Goal: Task Accomplishment & Management: Complete application form

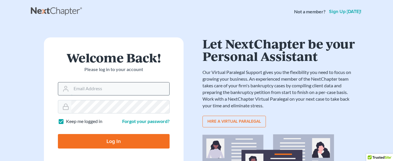
click at [94, 90] on input "Email Address" at bounding box center [120, 89] width 98 height 13
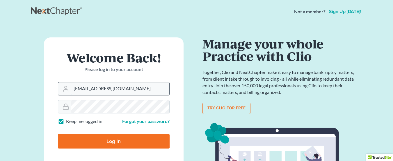
type input "[EMAIL_ADDRESS][DOMAIN_NAME]"
click at [117, 138] on input "Log In" at bounding box center [114, 141] width 112 height 15
type input "Thinking..."
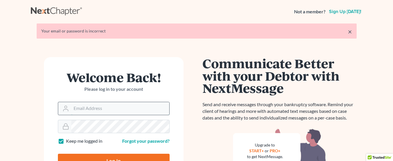
click at [92, 107] on input "Email Address" at bounding box center [120, 108] width 98 height 13
type input "cschott@legalaidofnebraska.org"
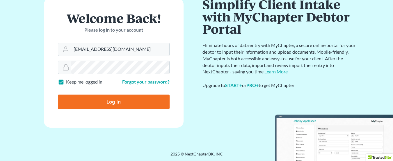
scroll to position [40, 0]
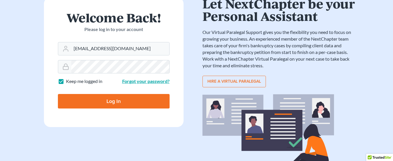
click at [155, 79] on link "Forgot your password?" at bounding box center [145, 82] width 47 height 6
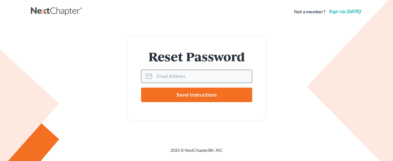
click at [182, 76] on input "Email Address" at bounding box center [202, 76] width 97 height 13
type input "[EMAIL_ADDRESS][DOMAIN_NAME]"
click at [201, 92] on input "Send Instructions" at bounding box center [196, 95] width 111 height 15
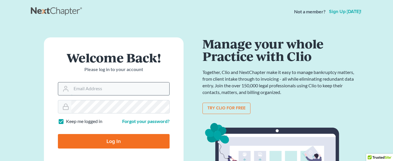
click at [86, 88] on input "Email Address" at bounding box center [120, 89] width 98 height 13
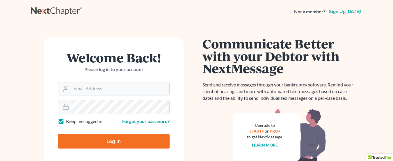
type input "[EMAIL_ADDRESS][DOMAIN_NAME]"
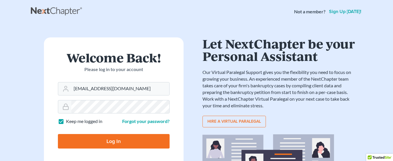
click at [119, 141] on input "Log In" at bounding box center [114, 141] width 112 height 15
type input "Thinking..."
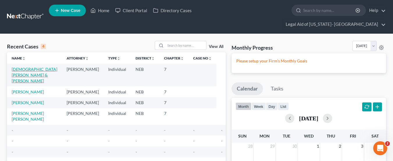
click at [28, 67] on link "[DEMOGRAPHIC_DATA][PERSON_NAME] & [PERSON_NAME]" at bounding box center [35, 75] width 46 height 17
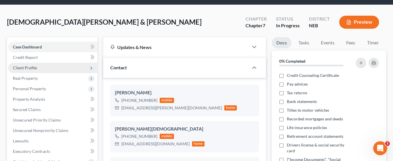
scroll to position [58, 0]
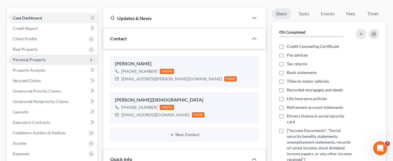
click at [32, 57] on span "Personal Property" at bounding box center [29, 59] width 33 height 5
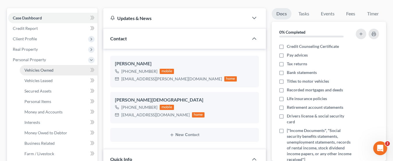
click at [37, 68] on span "Vehicles Owned" at bounding box center [38, 70] width 29 height 5
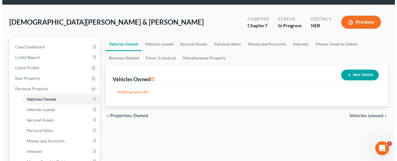
scroll to position [58, 0]
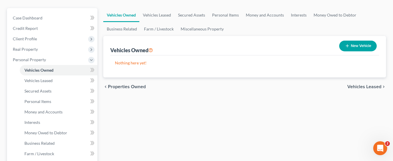
drag, startPoint x: 138, startPoint y: 161, endPoint x: 110, endPoint y: 163, distance: 27.4
click at [110, 161] on html "Home New Case Client Portal Directory Cases Legal Aid of [US_STATE]- [GEOGRAPHI…" at bounding box center [196, 154] width 393 height 424
click at [362, 41] on button "New Vehicle" at bounding box center [358, 46] width 38 height 11
select select "0"
select select "2"
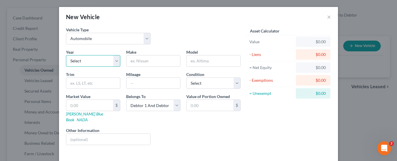
click at [103, 60] on select "Select 2026 2025 2024 2023 2022 2021 2020 2019 2018 2017 2016 2015 2014 2013 20…" at bounding box center [93, 61] width 54 height 12
select select "11"
click at [66, 55] on select "Select 2026 2025 2024 2023 2022 2021 2020 2019 2018 2017 2016 2015 2014 2013 20…" at bounding box center [93, 61] width 54 height 12
click at [143, 60] on input "text" at bounding box center [154, 61] width 54 height 11
type input "Ford"
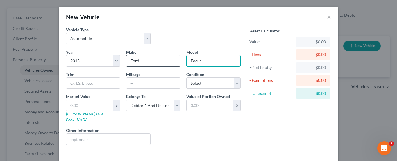
type input "Focus"
type input "SE"
type input "131,141"
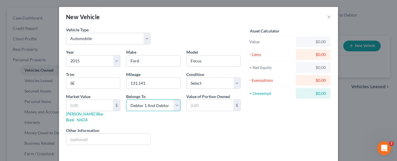
click at [174, 107] on select "Select Debtor 1 Only Debtor 2 Only Debtor 1 And Debtor 2 Only At Least One Of T…" at bounding box center [153, 106] width 54 height 12
click at [216, 107] on input "text" at bounding box center [210, 105] width 47 height 11
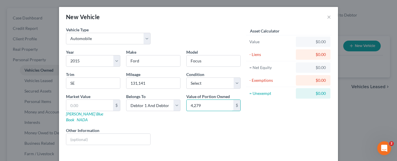
type input "4,279"
click at [266, 136] on div "Asset Calculator Value $0.00 - Liens $0.00 = Net Equity $0.00 - Exemptions $0.0…" at bounding box center [289, 88] width 90 height 123
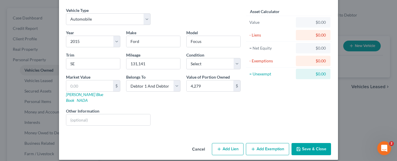
click at [269, 143] on button "Add Exemption" at bounding box center [267, 149] width 43 height 12
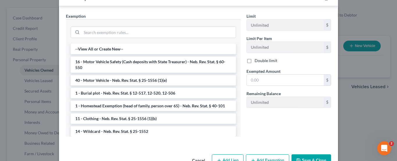
scroll to position [165, 0]
click at [133, 75] on li "40 - Motor Vehicle - Neb. Rev. Stat. § 25-1556 (1)(e)" at bounding box center [153, 80] width 165 height 10
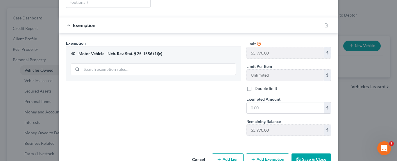
scroll to position [148, 0]
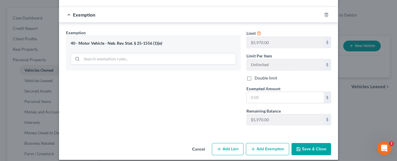
drag, startPoint x: 308, startPoint y: 144, endPoint x: 309, endPoint y: 139, distance: 5.4
click at [308, 143] on button "Save & Close" at bounding box center [312, 149] width 40 height 12
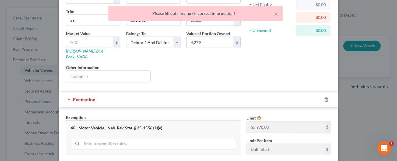
scroll to position [61, 0]
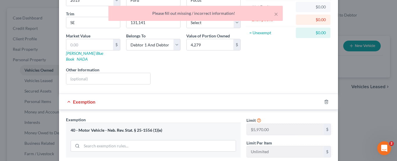
click at [87, 99] on span "Exemption" at bounding box center [84, 102] width 22 height 6
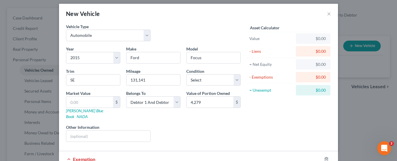
scroll to position [3, 0]
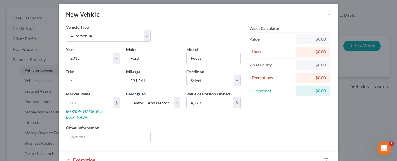
click at [259, 54] on div "- Liens" at bounding box center [272, 52] width 44 height 6
click at [313, 77] on div "$0.00" at bounding box center [313, 78] width 25 height 6
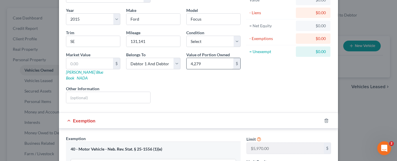
scroll to position [119, 0]
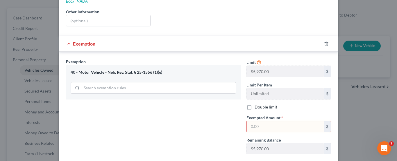
click at [264, 121] on input "text" at bounding box center [285, 126] width 77 height 11
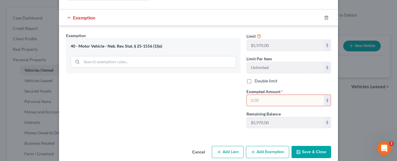
scroll to position [148, 0]
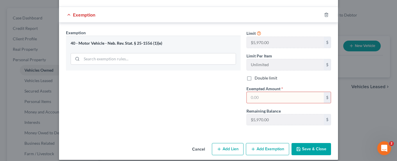
drag, startPoint x: 279, startPoint y: 92, endPoint x: 174, endPoint y: 100, distance: 105.6
click at [174, 100] on div "Exemption Set must be selected for CA. Exemption * 40 - Motor Vehicle - Neb. Re…" at bounding box center [198, 80] width 271 height 101
paste input "4,279"
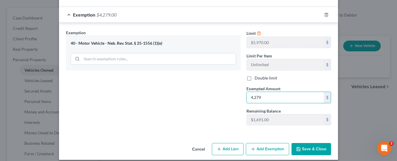
type input "4,279"
click at [178, 98] on div "Exemption Set must be selected for CA. Exemption * 40 - Motor Vehicle - Neb. Re…" at bounding box center [153, 80] width 181 height 101
click at [309, 145] on button "Save & Close" at bounding box center [312, 149] width 40 height 12
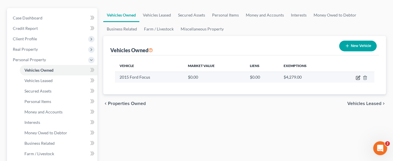
click at [357, 76] on icon "button" at bounding box center [358, 77] width 3 height 3
select select "0"
select select "11"
select select "2"
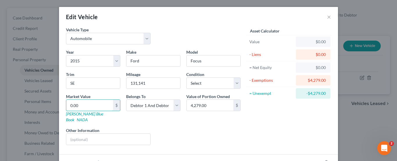
type input "4"
type input "4.00"
type input "42"
type input "42.00"
type input "427"
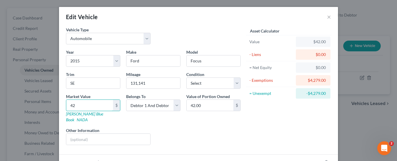
type input "427.00"
type input "4279"
type input "4,279.00"
type input "4,279"
click at [244, 121] on div "Asset Calculator Value $4,279.00 - Liens $0.00 = Net Equity $427.00 - Exemption…" at bounding box center [289, 88] width 90 height 123
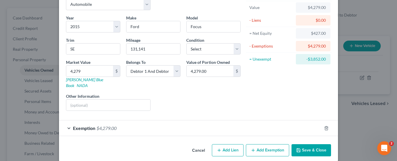
scroll to position [35, 0]
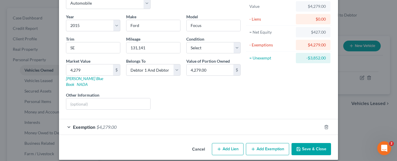
click at [311, 146] on button "Save & Close" at bounding box center [312, 149] width 40 height 12
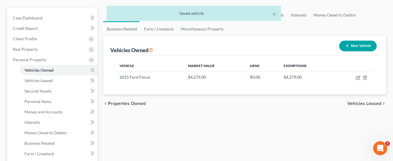
click at [357, 41] on button "New Vehicle" at bounding box center [358, 46] width 38 height 11
select select "0"
select select "2"
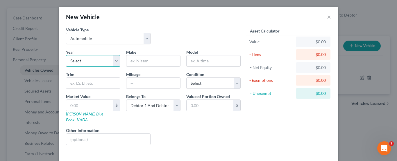
click at [90, 62] on select "Select 2026 2025 2024 2023 2022 2021 2020 2019 2018 2017 2016 2015 2014 2013 20…" at bounding box center [93, 61] width 54 height 12
select select "10"
click at [66, 55] on select "Select 2026 2025 2024 2023 2022 2021 2020 2019 2018 2017 2016 2015 2014 2013 20…" at bounding box center [93, 61] width 54 height 12
click at [143, 64] on input "text" at bounding box center [154, 61] width 54 height 11
type input "Ford"
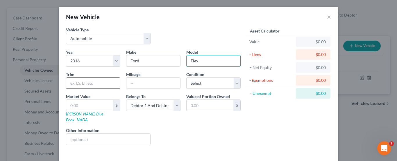
type input "Flex"
click at [107, 85] on input "text" at bounding box center [93, 83] width 54 height 11
type input "Limited Sport Utility 4D"
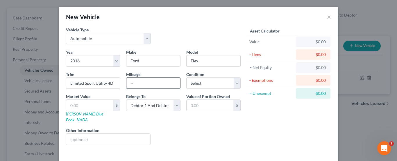
click at [163, 82] on input "text" at bounding box center [154, 83] width 54 height 11
type input "151,145"
click at [96, 107] on input "text" at bounding box center [89, 105] width 47 height 11
type input "8"
type input "8.00"
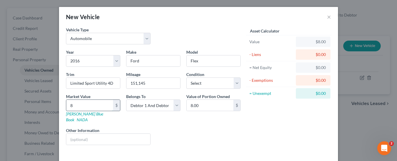
type input "85"
type input "85.00"
type input "853"
type input "853.00"
type input "8531"
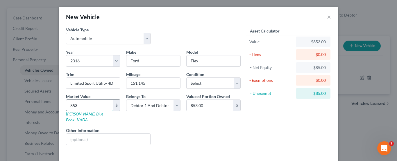
type input "8,531.00"
type input "8,531"
click at [186, 132] on div "Liens Select" at bounding box center [199, 137] width 90 height 18
click at [175, 108] on select "Select Debtor 1 Only Debtor 2 Only Debtor 1 And Debtor 2 Only At Least One Of T…" at bounding box center [153, 106] width 54 height 12
select select "1"
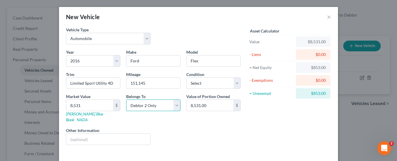
click at [126, 100] on select "Select Debtor 1 Only Debtor 2 Only Debtor 1 And Debtor 2 Only At Least One Of T…" at bounding box center [153, 106] width 54 height 12
click at [212, 132] on div "Liens Select" at bounding box center [199, 137] width 90 height 18
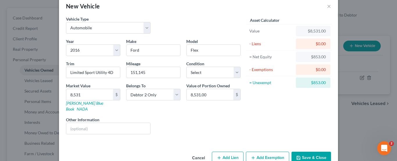
scroll to position [19, 0]
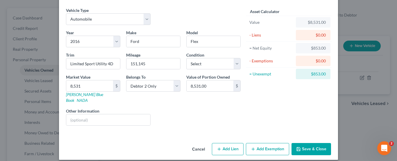
click at [229, 143] on button "Add Lien" at bounding box center [228, 149] width 32 height 12
select select "1"
select select "0"
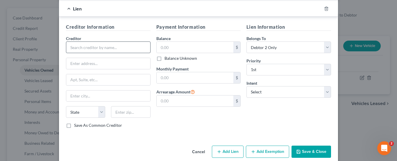
scroll to position [157, 0]
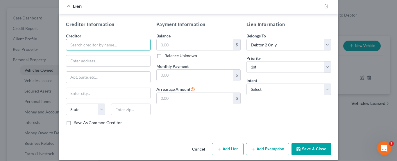
click at [106, 40] on input "text" at bounding box center [108, 45] width 85 height 12
type input "[PERSON_NAME] Motors"
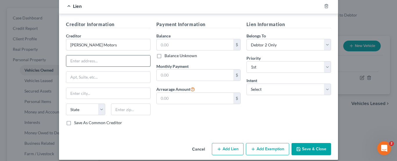
click at [74, 57] on input "text" at bounding box center [108, 61] width 84 height 11
type input "[STREET_ADDRESS][PERSON_NAME]"
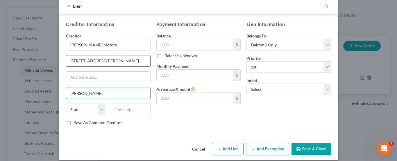
type input "[PERSON_NAME]"
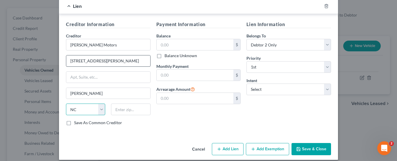
select select "30"
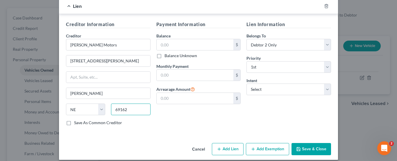
type input "69162"
click at [184, 112] on div "Payment Information Balance $ Balance Unknown Balance Undetermined $ Balance Un…" at bounding box center [199, 76] width 90 height 110
click at [307, 143] on button "Save & Close" at bounding box center [312, 149] width 40 height 12
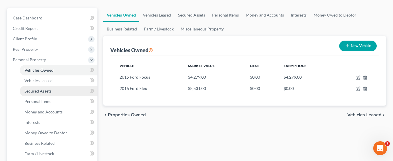
click at [42, 89] on span "Secured Assets" at bounding box center [37, 91] width 27 height 5
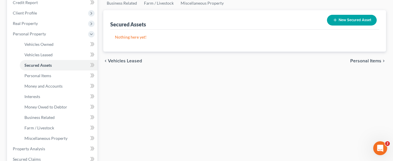
scroll to position [87, 0]
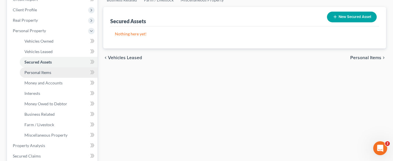
click at [45, 70] on span "Personal Items" at bounding box center [37, 72] width 27 height 5
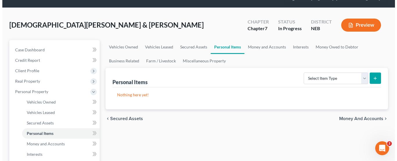
scroll to position [58, 0]
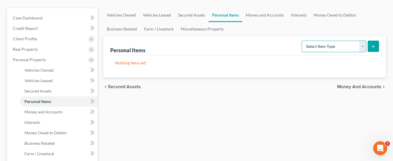
click at [361, 41] on select "Select Item Type Clothing Collectibles Of Value Electronics Firearms Household …" at bounding box center [334, 47] width 65 height 12
click at [362, 41] on select "Select Item Type Clothing Collectibles Of Value Electronics Firearms Household …" at bounding box center [334, 47] width 65 height 12
click at [363, 41] on select "Select Item Type Clothing Collectibles Of Value Electronics Firearms Household …" at bounding box center [334, 47] width 65 height 12
select select "clothing"
click at [302, 41] on select "Select Item Type Clothing Collectibles Of Value Electronics Firearms Household …" at bounding box center [334, 47] width 65 height 12
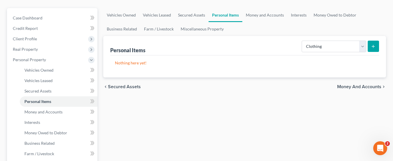
click at [189, 60] on p "Nothing here yet!" at bounding box center [244, 63] width 259 height 6
click at [372, 44] on icon "submit" at bounding box center [373, 46] width 5 height 5
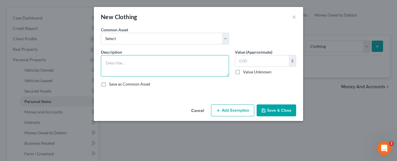
click at [169, 63] on textarea at bounding box center [165, 66] width 128 height 22
type textarea "Necessary Wearing Apparel for Family"
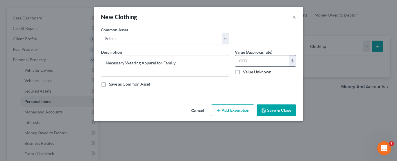
click at [264, 62] on input "text" at bounding box center [262, 61] width 54 height 11
type input "200"
click at [282, 85] on div "Save as Common Asset" at bounding box center [198, 84] width 195 height 6
click at [240, 111] on button "Add Exemption" at bounding box center [232, 111] width 43 height 12
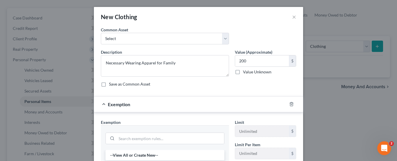
scroll to position [87, 0]
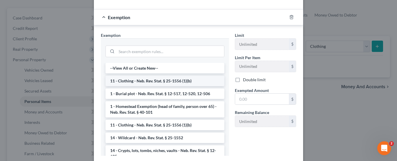
click at [145, 81] on li "11 - Clothing - Neb. Rev. Stat. § 25-1556 (1)(b)" at bounding box center [165, 81] width 119 height 10
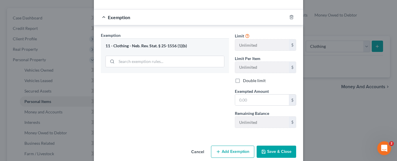
click at [281, 151] on button "Save & Close" at bounding box center [277, 152] width 40 height 12
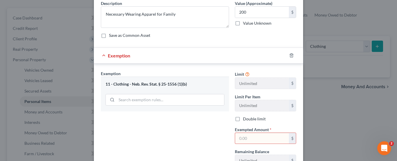
scroll to position [96, 0]
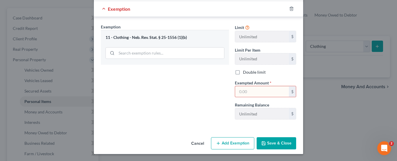
drag, startPoint x: 256, startPoint y: 92, endPoint x: 204, endPoint y: 94, distance: 51.8
click at [204, 94] on div "Exemption Set must be selected for CA. Exemption * 11 - Clothing - Neb. Rev. St…" at bounding box center [198, 74] width 201 height 101
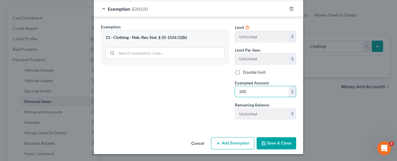
type input "200"
click at [190, 102] on div "Exemption Set must be selected for CA. Exemption * 11 - Clothing - Neb. Rev. St…" at bounding box center [165, 74] width 134 height 101
drag, startPoint x: 276, startPoint y: 145, endPoint x: 205, endPoint y: 120, distance: 74.9
click at [276, 145] on button "Save & Close" at bounding box center [277, 144] width 40 height 12
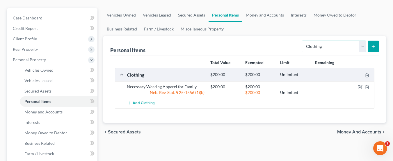
click at [363, 41] on select "Select Item Type Clothing Collectibles Of Value Electronics Firearms Household …" at bounding box center [334, 47] width 65 height 12
select select "collectibles_of_value"
click at [302, 41] on select "Select Item Type Clothing Collectibles Of Value Electronics Firearms Household …" at bounding box center [334, 47] width 65 height 12
click at [374, 44] on icon "submit" at bounding box center [373, 46] width 5 height 5
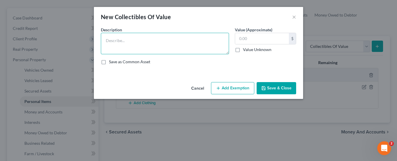
click at [175, 40] on textarea at bounding box center [165, 44] width 128 height 22
click at [144, 41] on textarea at bounding box center [165, 44] width 128 height 22
type textarea "Need to add"
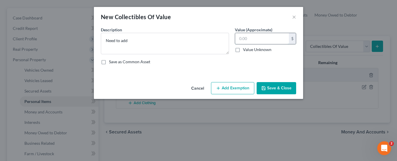
click at [260, 35] on input "text" at bounding box center [262, 38] width 54 height 11
type input "800"
click at [229, 88] on button "Add Exemption" at bounding box center [232, 88] width 43 height 12
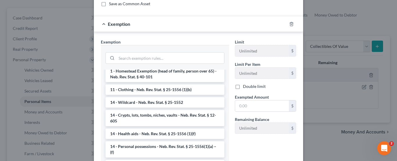
scroll to position [58, 0]
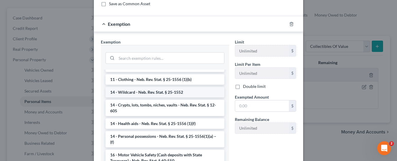
click at [165, 92] on li "14 - Wildcard - Neb. Rev. Stat. § 25-1552" at bounding box center [165, 92] width 119 height 10
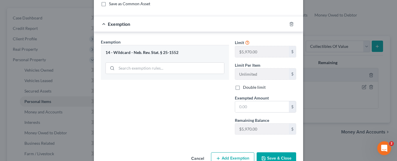
scroll to position [73, 0]
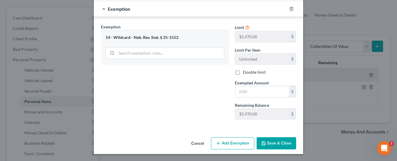
click at [270, 145] on button "Save & Close" at bounding box center [277, 144] width 40 height 12
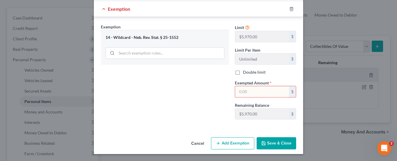
click at [246, 93] on input "text" at bounding box center [262, 91] width 54 height 11
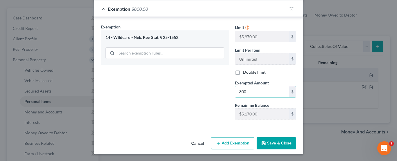
type input "800"
click at [169, 95] on div "Exemption Set must be selected for CA. Exemption * 14 - Wildcard - Neb. Rev. St…" at bounding box center [165, 74] width 134 height 101
drag, startPoint x: 274, startPoint y: 140, endPoint x: 180, endPoint y: 116, distance: 96.3
click at [274, 139] on button "Save & Close" at bounding box center [277, 144] width 40 height 12
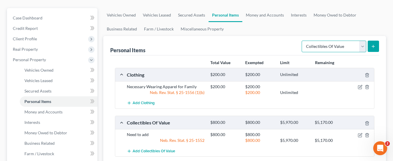
click at [362, 41] on select "Select Item Type Clothing Collectibles Of Value Electronics Firearms Household …" at bounding box center [334, 47] width 65 height 12
select select "electronics"
click at [302, 41] on select "Select Item Type Clothing Collectibles Of Value Electronics Firearms Household …" at bounding box center [334, 47] width 65 height 12
click at [373, 44] on icon "submit" at bounding box center [373, 46] width 5 height 5
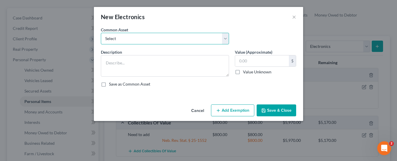
click at [223, 38] on select "Select Electronics" at bounding box center [165, 39] width 128 height 12
select select "0"
click at [101, 33] on select "Select Electronics" at bounding box center [165, 39] width 128 height 12
type textarea "Electronics"
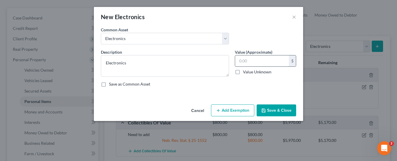
click at [278, 60] on input "text" at bounding box center [262, 61] width 54 height 11
type input "400"
click at [233, 111] on button "Add Exemption" at bounding box center [232, 111] width 43 height 12
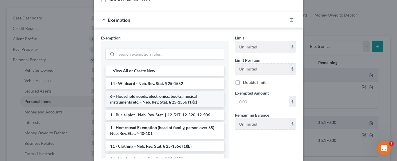
scroll to position [87, 0]
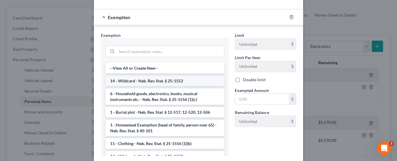
click at [164, 81] on li "14 - Wildcard - Neb. Rev. Stat. § 25-1552" at bounding box center [165, 81] width 119 height 10
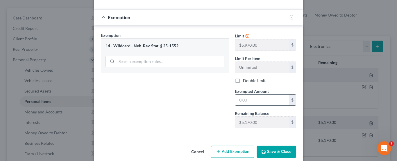
click at [257, 99] on input "text" at bounding box center [262, 100] width 54 height 11
type input "400"
click at [194, 112] on div "Exemption Set must be selected for CA. Exemption * 14 - Wildcard - Neb. Rev. St…" at bounding box center [165, 82] width 134 height 101
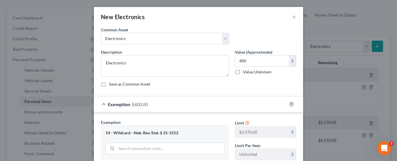
scroll to position [96, 0]
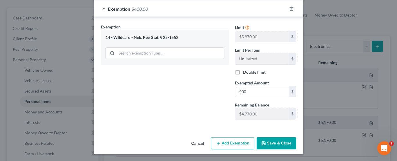
click at [271, 143] on button "Save & Close" at bounding box center [277, 144] width 40 height 12
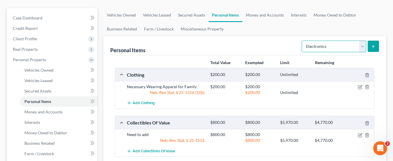
click at [363, 41] on select "Select Item Type Clothing Collectibles Of Value Electronics Firearms Household …" at bounding box center [334, 47] width 65 height 12
select select "household_goods"
click at [302, 41] on select "Select Item Type Clothing Collectibles Of Value Electronics Firearms Household …" at bounding box center [334, 47] width 65 height 12
click at [373, 45] on line "submit" at bounding box center [373, 46] width 0 height 3
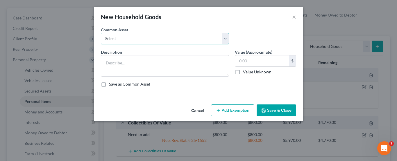
click at [119, 37] on select "Select Household Good & Furnishings" at bounding box center [165, 39] width 128 height 12
select select "0"
click at [101, 33] on select "Select Household Good & Furnishings" at bounding box center [165, 39] width 128 height 12
type textarea "Household Good & Furnishings"
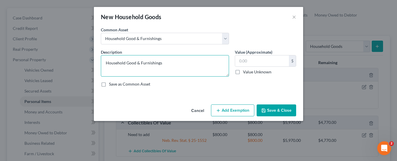
click at [117, 65] on textarea "Household Good & Furnishings" at bounding box center [165, 66] width 128 height 22
click at [186, 67] on textarea "Household Good & Furnishings" at bounding box center [165, 66] width 128 height 22
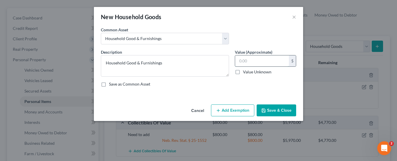
click at [262, 60] on input "text" at bounding box center [262, 61] width 54 height 11
type input "500"
click at [231, 110] on button "Add Exemption" at bounding box center [232, 111] width 43 height 12
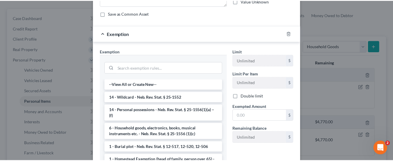
scroll to position [87, 0]
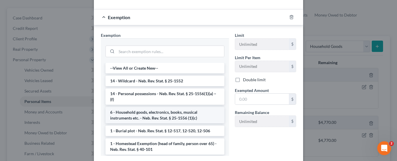
click at [139, 117] on li "6 - Household goods, electronics, books, musical instruments etc. - Neb. Rev. S…" at bounding box center [165, 115] width 119 height 16
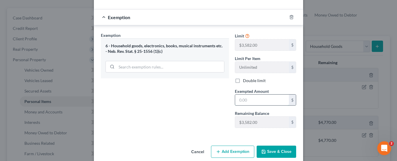
click at [257, 102] on input "text" at bounding box center [262, 100] width 54 height 11
type input "500"
click at [160, 120] on div "Exemption Set must be selected for CA. Exemption * 6 - Household goods, electro…" at bounding box center [165, 82] width 134 height 101
click at [281, 152] on button "Save & Close" at bounding box center [277, 152] width 40 height 12
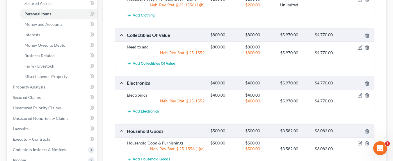
scroll to position [58, 0]
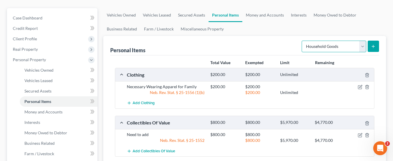
click at [364, 41] on select "Select Item Type Clothing Collectibles Of Value Electronics Firearms Household …" at bounding box center [334, 47] width 65 height 12
select select "jewelry"
click at [302, 41] on select "Select Item Type Clothing Collectibles Of Value Electronics Firearms Household …" at bounding box center [334, 47] width 65 height 12
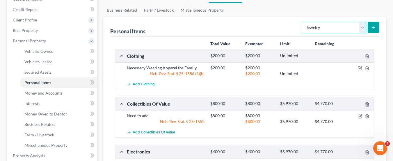
scroll to position [87, 0]
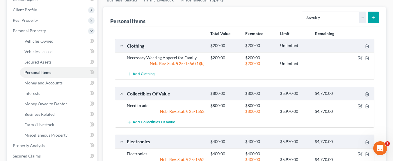
click at [372, 12] on button "submit" at bounding box center [373, 17] width 11 height 11
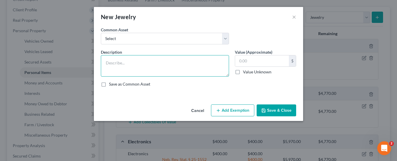
click at [146, 62] on textarea at bounding box center [165, 66] width 128 height 22
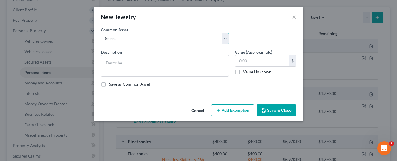
click at [225, 37] on select "Select All Jewelry" at bounding box center [165, 39] width 128 height 12
select select "0"
click at [101, 33] on select "Select All Jewelry" at bounding box center [165, 39] width 128 height 12
type textarea "All Jewelry"
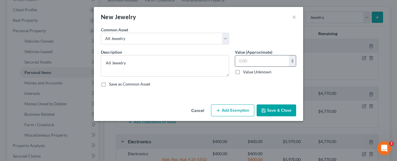
click at [261, 62] on input "text" at bounding box center [262, 61] width 54 height 11
type input "500"
click at [240, 86] on div "Save as Common Asset" at bounding box center [198, 84] width 195 height 6
click at [272, 107] on button "Save & Close" at bounding box center [277, 111] width 40 height 12
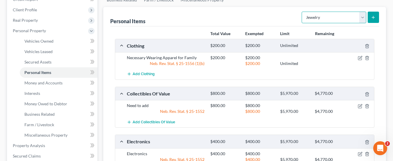
click at [363, 12] on select "Select Item Type Clothing Collectibles Of Value Electronics Firearms Household …" at bounding box center [334, 18] width 65 height 12
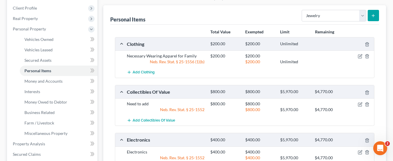
scroll to position [29, 0]
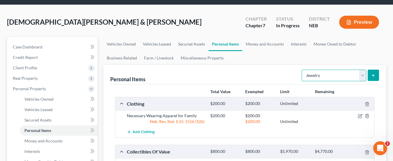
click at [362, 70] on select "Select Item Type Clothing Collectibles Of Value Electronics Firearms Household …" at bounding box center [334, 76] width 65 height 12
click at [382, 37] on ul "Vehicles Owned Vehicles Leased Secured Assets Personal Items Money and Accounts…" at bounding box center [244, 51] width 283 height 28
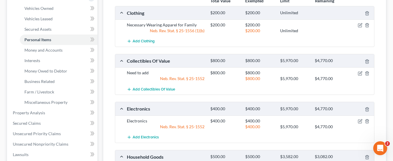
scroll to position [107, 0]
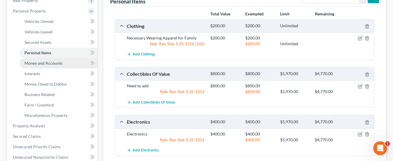
click at [54, 61] on span "Money and Accounts" at bounding box center [43, 63] width 38 height 5
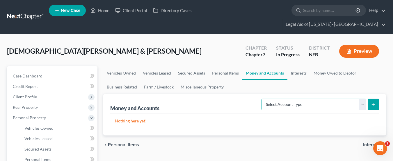
click at [363, 99] on select "Select Account Type Brokerage Cash on Hand Certificates of Deposit Checking Acc…" at bounding box center [313, 105] width 105 height 12
select select "cash_on_hand"
click at [263, 99] on select "Select Account Type Brokerage Cash on Hand Certificates of Deposit Checking Acc…" at bounding box center [313, 105] width 105 height 12
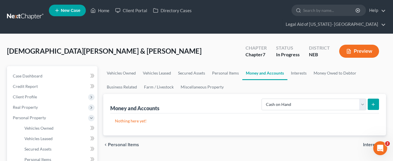
click at [374, 102] on icon "submit" at bounding box center [373, 104] width 5 height 5
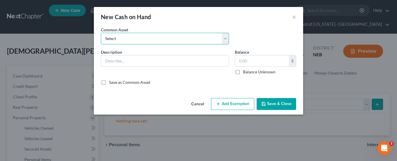
click at [225, 38] on select "Select Cash on Hand" at bounding box center [165, 39] width 128 height 12
select select "0"
click at [101, 33] on select "Select Cash on Hand" at bounding box center [165, 39] width 128 height 12
type input "Cash on Hand"
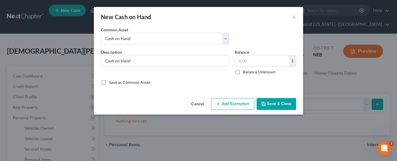
click at [277, 104] on button "Save & Close" at bounding box center [277, 104] width 40 height 12
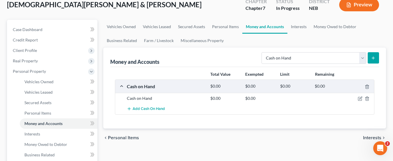
scroll to position [58, 0]
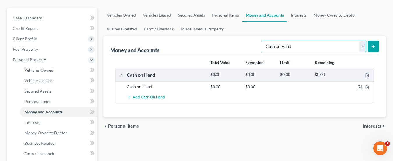
click at [362, 41] on select "Select Account Type Brokerage Cash on Hand Certificates of Deposit Checking Acc…" at bounding box center [313, 47] width 105 height 12
select select "checking"
click at [263, 41] on select "Select Account Type Brokerage Cash on Hand Certificates of Deposit Checking Acc…" at bounding box center [313, 47] width 105 height 12
click at [373, 45] on line "submit" at bounding box center [373, 46] width 0 height 3
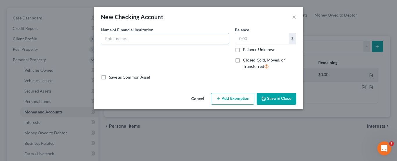
click at [152, 40] on input "text" at bounding box center [165, 38] width 128 height 11
type input "Chime"
click at [284, 97] on button "Save & Close" at bounding box center [277, 99] width 40 height 12
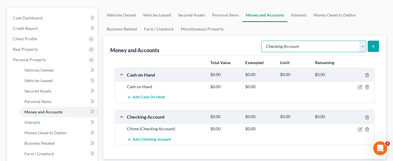
click at [364, 41] on select "Select Account Type Brokerage Cash on Hand Certificates of Deposit Checking Acc…" at bounding box center [313, 47] width 105 height 12
select select "savings"
click at [263, 41] on select "Select Account Type Brokerage Cash on Hand Certificates of Deposit Checking Acc…" at bounding box center [313, 47] width 105 height 12
click at [374, 41] on button "submit" at bounding box center [373, 46] width 11 height 11
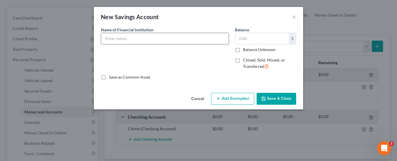
click at [225, 40] on input "text" at bounding box center [165, 38] width 128 height 11
type input "Chime"
click at [288, 98] on button "Save & Close" at bounding box center [277, 99] width 40 height 12
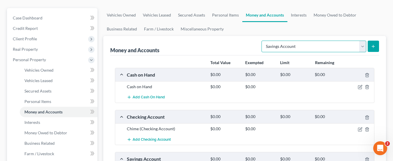
click at [362, 41] on select "Select Account Type Brokerage Cash on Hand Certificates of Deposit Checking Acc…" at bounding box center [313, 47] width 105 height 12
select select "other"
click at [263, 41] on select "Select Account Type Brokerage Cash on Hand Certificates of Deposit Checking Acc…" at bounding box center [313, 47] width 105 height 12
click at [375, 44] on icon "submit" at bounding box center [373, 46] width 5 height 5
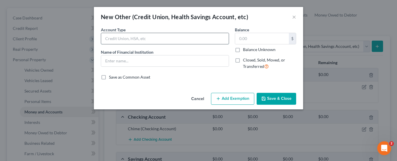
click at [165, 35] on input "text" at bounding box center [165, 38] width 128 height 11
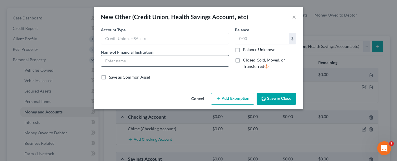
click at [122, 63] on input "text" at bounding box center [165, 61] width 128 height 11
type input "PayPal"
click at [276, 98] on button "Save & Close" at bounding box center [277, 99] width 40 height 12
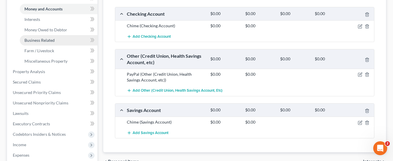
scroll to position [175, 0]
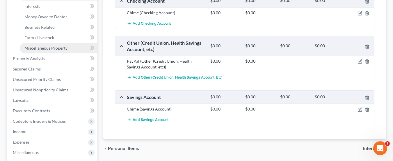
click at [81, 43] on link "Miscellaneous Property" at bounding box center [59, 48] width 78 height 10
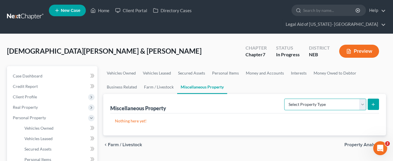
click at [363, 99] on select "Select Property Type Assigned for Creditor Benefit [DATE] Holding for Another N…" at bounding box center [325, 105] width 82 height 12
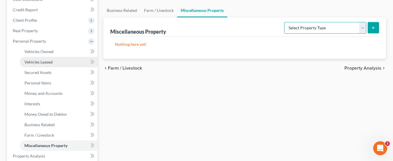
scroll to position [87, 0]
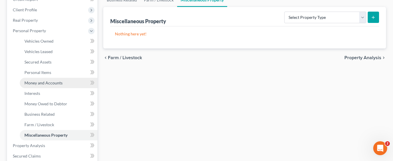
click at [50, 81] on span "Money and Accounts" at bounding box center [43, 83] width 38 height 5
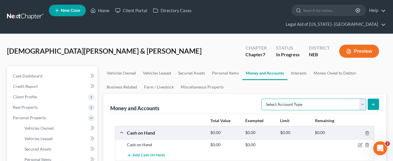
click at [363, 99] on select "Select Account Type Brokerage Cash on Hand Certificates of Deposit Checking Acc…" at bounding box center [313, 105] width 105 height 12
click at [375, 66] on ul "Vehicles Owned Vehicles Leased Secured Assets Personal Items Money and Accounts…" at bounding box center [244, 80] width 283 height 28
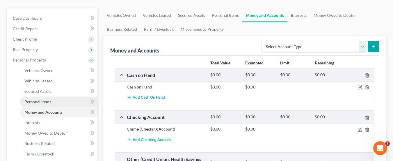
scroll to position [58, 0]
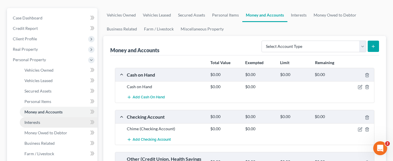
click at [34, 120] on span "Interests" at bounding box center [32, 122] width 16 height 5
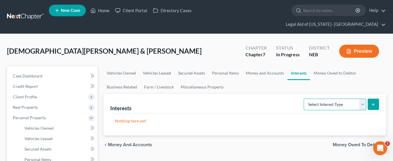
click at [361, 99] on select "Select Interest Type 401K Annuity Bond Education IRA Government Bond Government…" at bounding box center [335, 105] width 63 height 12
click at [363, 99] on select "Select Interest Type 401K Annuity Bond Education IRA Government Bond Government…" at bounding box center [335, 105] width 63 height 12
select select "term_life_insurance"
click at [304, 99] on select "Select Interest Type 401K Annuity Bond Education IRA Government Bond Government…" at bounding box center [335, 105] width 63 height 12
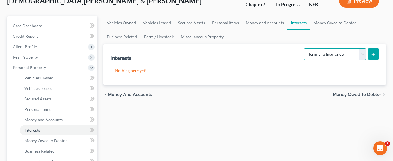
scroll to position [58, 0]
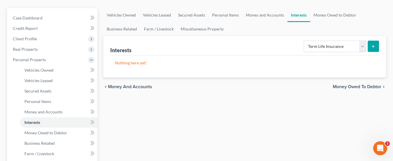
click at [373, 44] on icon "submit" at bounding box center [373, 46] width 5 height 5
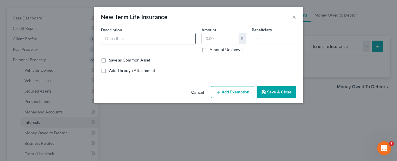
click at [108, 38] on input "text" at bounding box center [148, 38] width 94 height 11
type input "Term Life Insurance"
click at [229, 38] on input "text" at bounding box center [220, 38] width 37 height 11
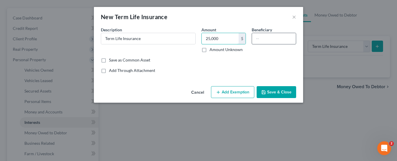
type input "25,000"
click at [279, 35] on input "text" at bounding box center [274, 38] width 44 height 11
click at [281, 93] on button "Save & Close" at bounding box center [277, 92] width 40 height 12
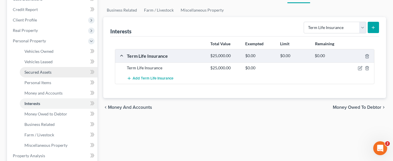
scroll to position [87, 0]
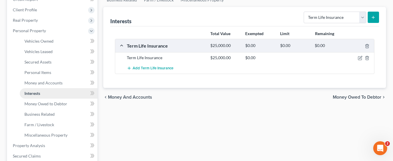
click at [51, 88] on link "Interests" at bounding box center [59, 93] width 78 height 10
click at [360, 12] on select "Select Interest Type 401K Annuity Bond Education IRA Government Bond Government…" at bounding box center [335, 18] width 63 height 12
select select "401k"
click at [304, 12] on select "Select Interest Type 401K Annuity Bond Education IRA Government Bond Government…" at bounding box center [335, 18] width 63 height 12
click at [373, 15] on icon "submit" at bounding box center [373, 17] width 5 height 5
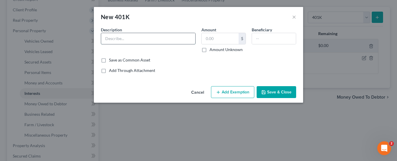
click at [146, 38] on input "text" at bounding box center [148, 38] width 94 height 11
type input "Retirement Account"
type input "162.21"
click at [234, 61] on div "Save as Common Asset" at bounding box center [198, 60] width 195 height 6
click at [282, 91] on button "Save & Close" at bounding box center [277, 92] width 40 height 12
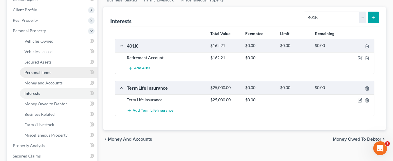
click at [35, 70] on span "Personal Items" at bounding box center [37, 72] width 27 height 5
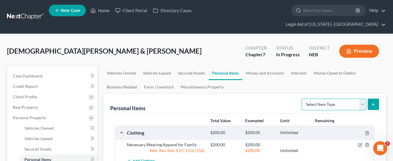
click at [362, 99] on select "Select Item Type Clothing Collectibles Of Value Electronics Firearms Household …" at bounding box center [334, 105] width 65 height 12
select select "pets"
click at [302, 99] on select "Select Item Type Clothing Collectibles Of Value Electronics Firearms Household …" at bounding box center [334, 105] width 65 height 12
click at [373, 102] on icon "submit" at bounding box center [373, 104] width 5 height 5
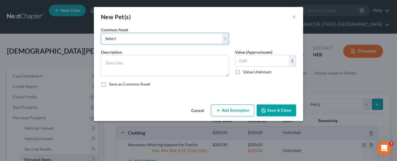
click at [132, 38] on select "Select Personal Family Pet(s)" at bounding box center [165, 39] width 128 height 12
select select "0"
click at [101, 33] on select "Select Personal Family Pet(s)" at bounding box center [165, 39] width 128 height 12
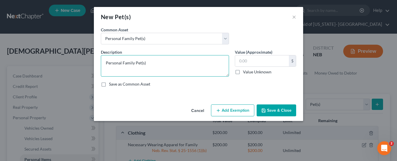
click at [125, 62] on textarea "Personal Family Pet(s)" at bounding box center [165, 66] width 128 height 22
drag, startPoint x: 157, startPoint y: 67, endPoint x: 164, endPoint y: 64, distance: 7.0
click at [158, 66] on textarea "Personal Family Pet(s)" at bounding box center [165, 66] width 128 height 22
type textarea "Personal Family Pet(s) - 2 Cats"
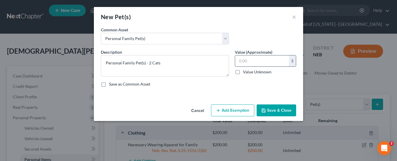
click at [266, 63] on input "text" at bounding box center [262, 61] width 54 height 11
type input "0"
click at [277, 108] on button "Save & Close" at bounding box center [277, 111] width 40 height 12
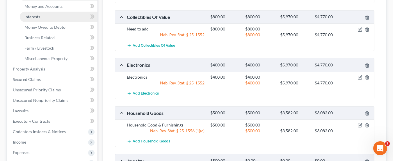
scroll to position [175, 0]
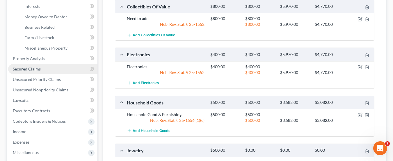
click at [37, 67] on span "Secured Claims" at bounding box center [27, 69] width 28 height 5
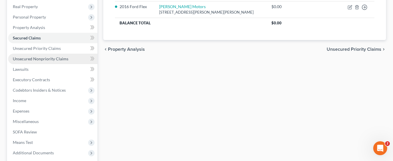
scroll to position [87, 0]
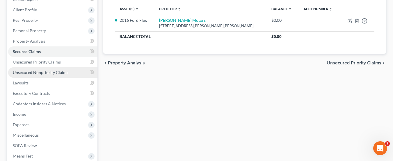
click at [47, 70] on span "Unsecured Nonpriority Claims" at bounding box center [41, 72] width 56 height 5
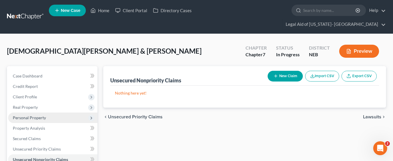
click at [38, 115] on span "Personal Property" at bounding box center [29, 117] width 33 height 5
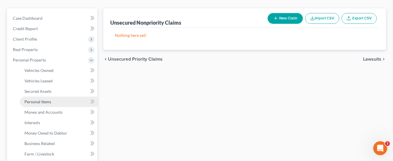
scroll to position [58, 0]
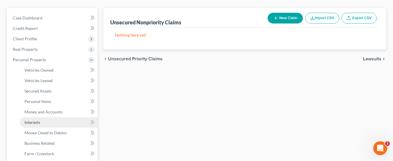
click at [47, 117] on link "Interests" at bounding box center [59, 122] width 78 height 10
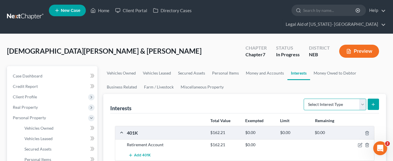
click at [361, 99] on select "Select Interest Type 401K Annuity Bond Education IRA Government Bond Government…" at bounding box center [335, 105] width 63 height 12
click at [380, 66] on ul "Vehicles Owned Vehicles Leased Secured Assets Personal Items Money and Accounts…" at bounding box center [244, 80] width 283 height 28
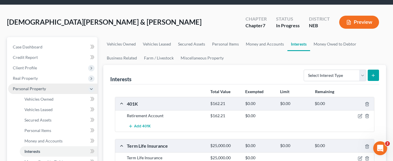
scroll to position [58, 0]
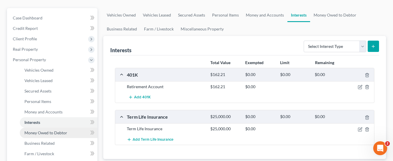
click at [60, 131] on span "Money Owed to Debtor" at bounding box center [45, 133] width 43 height 5
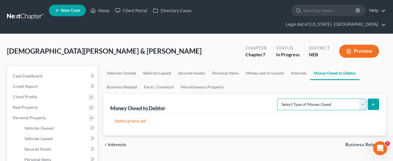
click at [361, 99] on select "Select Type of Money Owed Accounts Receivable Alimony Child Support Claims Agai…" at bounding box center [321, 105] width 89 height 12
click at [377, 66] on ul "Vehicles Owned Vehicles Leased Secured Assets Personal Items Money and Accounts…" at bounding box center [244, 80] width 283 height 28
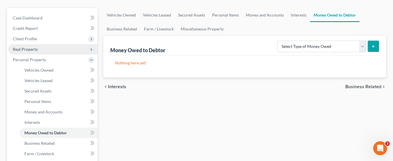
scroll to position [87, 0]
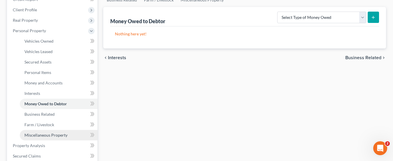
click at [60, 133] on span "Miscellaneous Property" at bounding box center [45, 135] width 43 height 5
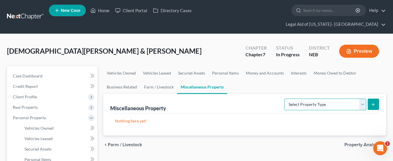
click at [363, 99] on select "Select Property Type Assigned for Creditor Benefit [DATE] Holding for Another N…" at bounding box center [325, 105] width 82 height 12
click at [361, 99] on select "Select Property Type Assigned for Creditor Benefit [DATE] Holding for Another N…" at bounding box center [325, 105] width 82 height 12
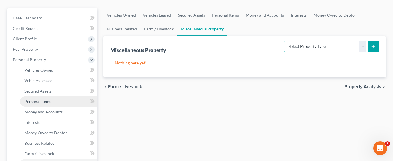
scroll to position [87, 0]
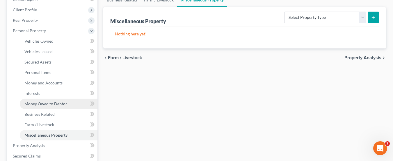
click at [61, 102] on span "Money Owed to Debtor" at bounding box center [45, 104] width 43 height 5
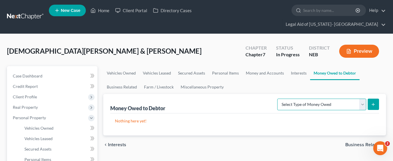
click at [361, 99] on select "Select Type of Money Owed Accounts Receivable Alimony Child Support Claims Agai…" at bounding box center [321, 105] width 89 height 12
select select "other_contingent_and_unliquidated_claims"
click at [278, 99] on select "Select Type of Money Owed Accounts Receivable Alimony Child Support Claims Agai…" at bounding box center [321, 105] width 89 height 12
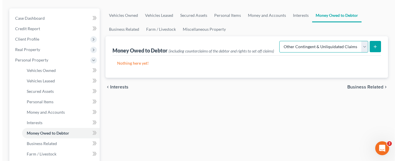
scroll to position [58, 0]
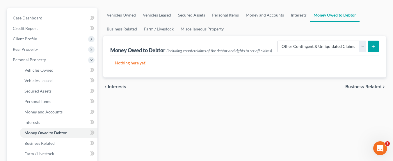
click at [374, 44] on icon "submit" at bounding box center [373, 46] width 5 height 5
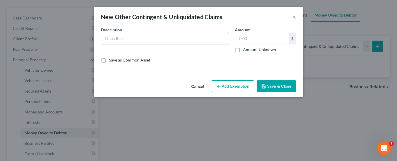
click at [165, 41] on input "text" at bounding box center [165, 38] width 128 height 11
type input "Tax Refunds"
click at [256, 37] on input "text" at bounding box center [262, 38] width 54 height 11
click at [248, 36] on input "text" at bounding box center [262, 38] width 54 height 11
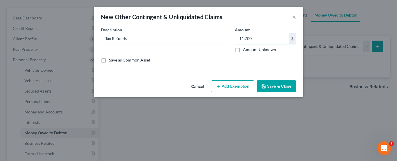
type input "11,700"
click at [229, 86] on button "Add Exemption" at bounding box center [232, 87] width 43 height 12
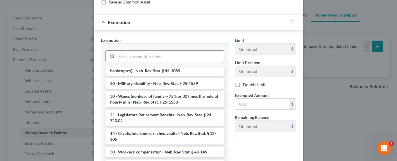
click at [144, 55] on input "search" at bounding box center [171, 56] width 108 height 11
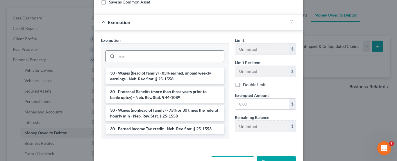
scroll to position [0, 0]
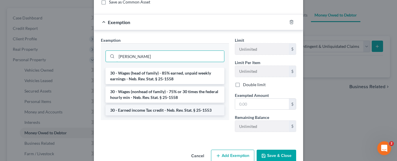
type input "[PERSON_NAME]"
click at [165, 111] on li "30 - Earned income Tax credit - Neb. Rev. Stat. § 25-1553" at bounding box center [165, 110] width 119 height 10
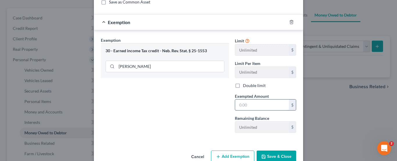
click at [256, 105] on input "text" at bounding box center [262, 105] width 54 height 11
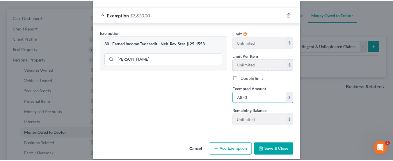
scroll to position [72, 0]
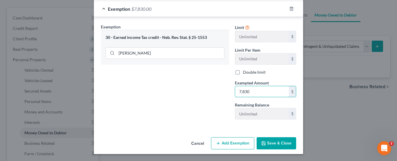
type input "7,830"
click at [270, 143] on button "Save & Close" at bounding box center [277, 144] width 40 height 12
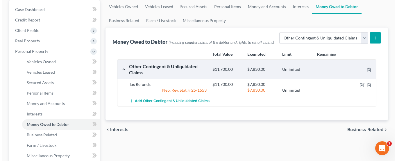
scroll to position [87, 0]
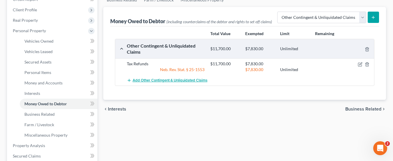
click at [185, 78] on span "Add Other Contingent & Unliquidated Claims" at bounding box center [170, 80] width 75 height 5
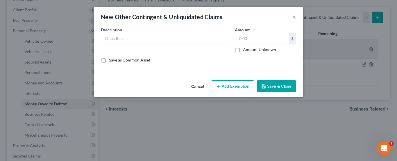
drag, startPoint x: 169, startPoint y: 39, endPoint x: 172, endPoint y: 31, distance: 8.7
click at [169, 39] on input "text" at bounding box center [165, 38] width 128 height 11
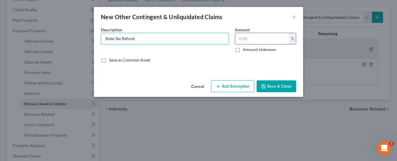
type input "State Tax Refund"
click at [259, 40] on input "text" at bounding box center [262, 38] width 54 height 11
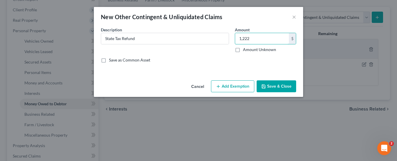
type input "1,222"
click at [233, 88] on button "Add Exemption" at bounding box center [232, 87] width 43 height 12
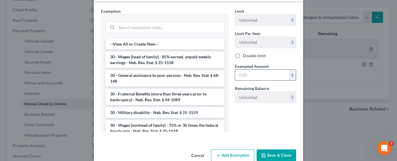
click at [251, 73] on input "text" at bounding box center [262, 75] width 54 height 11
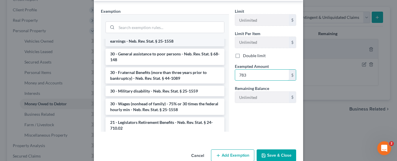
scroll to position [0, 0]
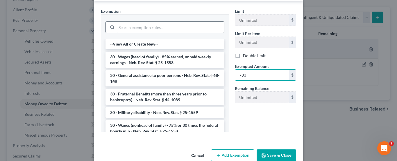
type input "783"
click at [129, 26] on input "search" at bounding box center [171, 27] width 108 height 11
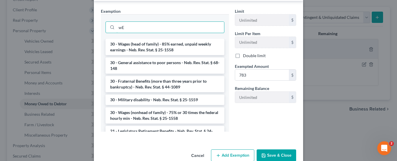
type input "w"
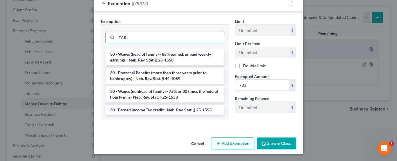
scroll to position [77, 0]
type input "EAR"
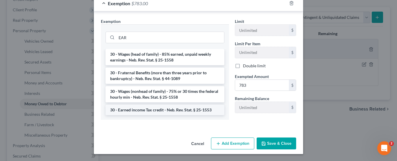
click at [150, 111] on li "30 - Earned income Tax credit - Neb. Rev. Stat. § 25-1553" at bounding box center [165, 110] width 119 height 10
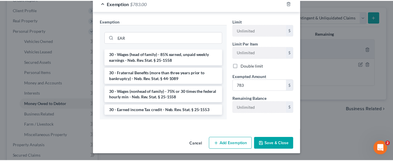
scroll to position [72, 0]
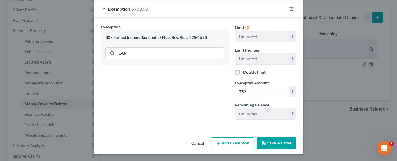
drag, startPoint x: 272, startPoint y: 140, endPoint x: 266, endPoint y: 149, distance: 11.4
click at [272, 139] on button "Save & Close" at bounding box center [277, 144] width 40 height 12
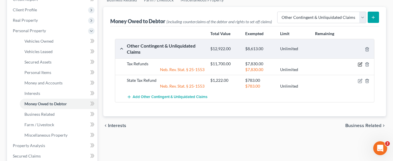
click at [360, 63] on icon "button" at bounding box center [360, 64] width 3 height 3
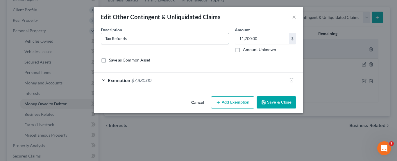
click at [105, 40] on input "Tax Refunds" at bounding box center [165, 38] width 128 height 11
click at [153, 39] on input "Federal Tax Refunds" at bounding box center [165, 38] width 128 height 11
type input "Federal Tax Refund"
click at [277, 104] on button "Save & Close" at bounding box center [277, 103] width 40 height 12
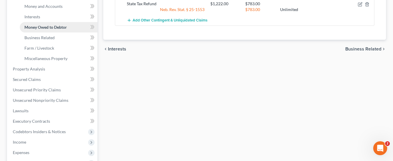
scroll to position [175, 0]
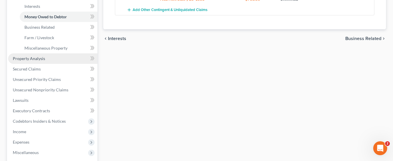
click at [44, 54] on link "Property Analysis" at bounding box center [52, 59] width 89 height 10
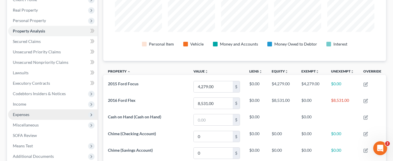
scroll to position [95, 0]
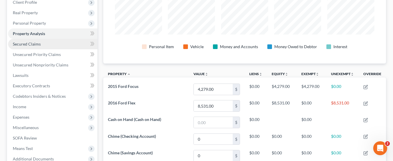
click at [34, 42] on span "Secured Claims" at bounding box center [27, 44] width 28 height 5
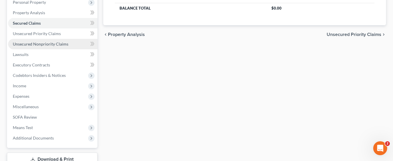
scroll to position [116, 0]
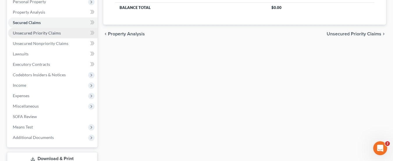
click at [49, 31] on span "Unsecured Priority Claims" at bounding box center [37, 33] width 48 height 5
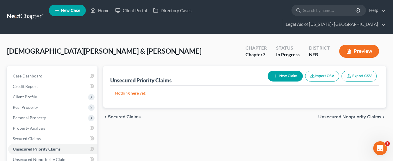
click at [284, 71] on button "New Claim" at bounding box center [285, 76] width 35 height 11
select select "2"
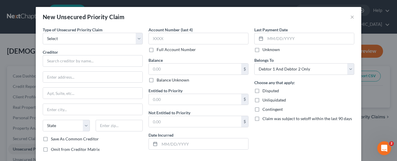
scroll to position [29, 0]
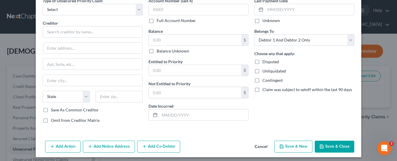
click at [314, 65] on div "Choose any that apply: Disputed Unliquidated Contingent Claim was subject to se…" at bounding box center [304, 72] width 100 height 42
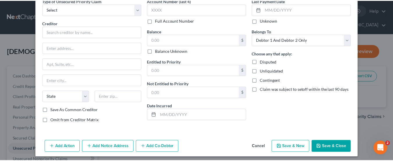
scroll to position [32, 0]
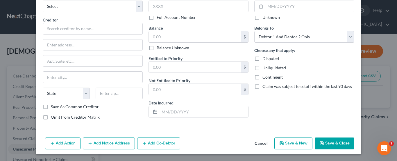
click at [258, 144] on button "Cancel" at bounding box center [261, 144] width 22 height 12
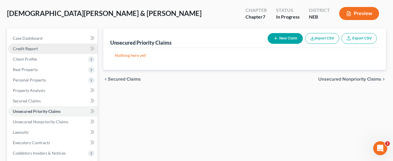
scroll to position [58, 0]
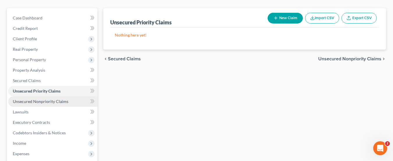
click at [31, 99] on span "Unsecured Nonpriority Claims" at bounding box center [41, 101] width 56 height 5
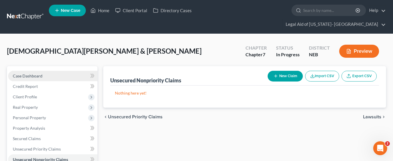
click at [31, 74] on span "Case Dashboard" at bounding box center [28, 76] width 30 height 5
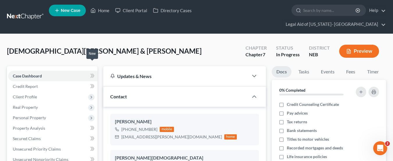
scroll to position [29, 0]
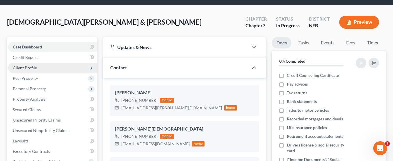
click at [30, 65] on span "Client Profile" at bounding box center [25, 67] width 24 height 5
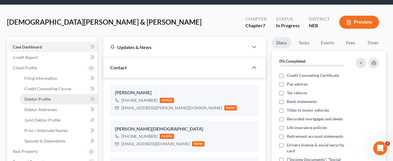
click at [46, 97] on span "Debtor Profile" at bounding box center [37, 99] width 26 height 5
select select "1"
select select "5"
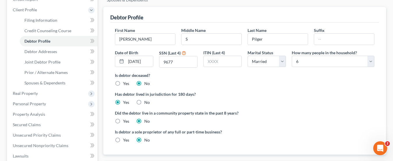
scroll to position [175, 0]
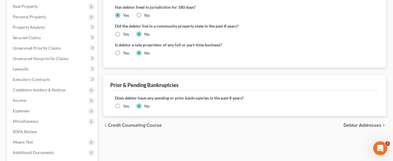
click at [371, 123] on span "Debtor Addresses" at bounding box center [362, 125] width 38 height 5
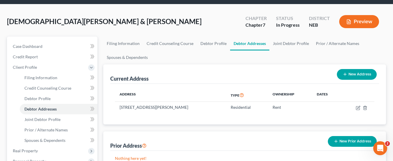
scroll to position [29, 0]
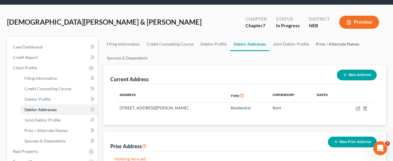
click at [336, 37] on link "Prior / Alternate Names" at bounding box center [337, 44] width 50 height 14
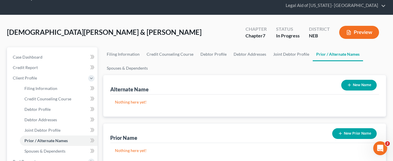
scroll to position [29, 0]
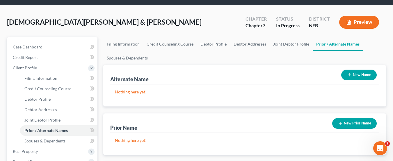
click at [363, 70] on button "New Name" at bounding box center [358, 75] width 35 height 11
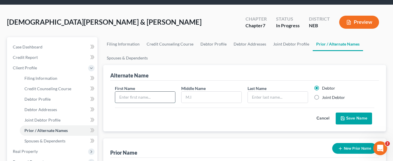
click at [165, 92] on input "text" at bounding box center [145, 97] width 60 height 11
type input "[PERSON_NAME]"
type input "Pilger"
click at [364, 113] on button "Save Name" at bounding box center [354, 119] width 36 height 12
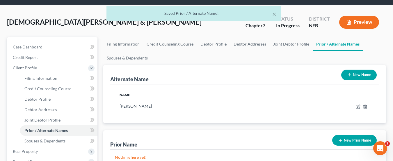
click at [357, 70] on button "New Name" at bounding box center [358, 75] width 35 height 11
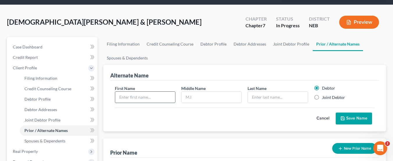
click at [125, 92] on input "text" at bounding box center [145, 97] width 60 height 11
type input "[PERSON_NAME]"
type input "L"
type input "Pilger"
click at [356, 113] on button "Save Name" at bounding box center [354, 119] width 36 height 12
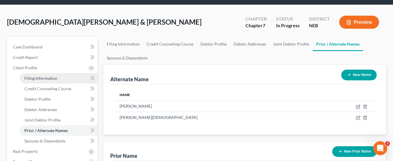
click at [42, 76] on span "Filing Information" at bounding box center [40, 78] width 33 height 5
select select "1"
select select "0"
select select "30"
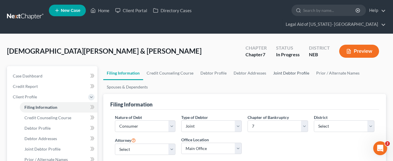
click at [283, 66] on link "Joint Debtor Profile" at bounding box center [291, 73] width 43 height 14
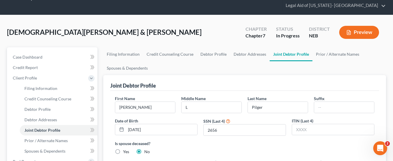
scroll to position [29, 0]
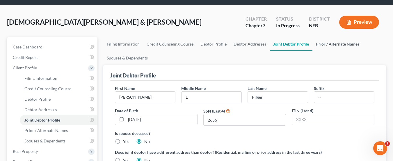
click at [330, 37] on link "Prior / Alternate Names" at bounding box center [337, 44] width 50 height 14
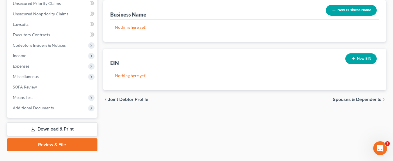
scroll to position [221, 0]
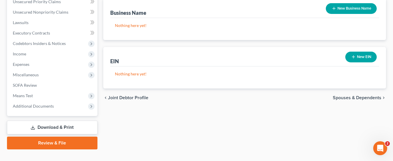
click at [133, 96] on span "Joint Debtor Profile" at bounding box center [128, 98] width 40 height 5
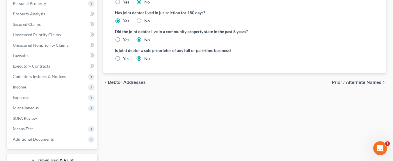
scroll to position [204, 0]
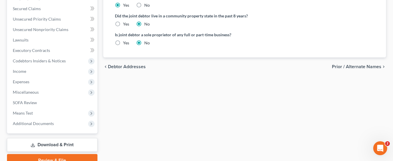
click at [361, 65] on span "Prior / Alternate Names" at bounding box center [356, 67] width 49 height 5
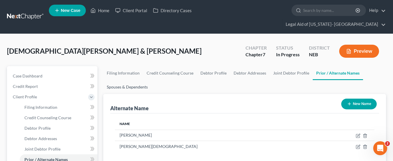
click at [122, 80] on link "Spouses & Dependents" at bounding box center [127, 87] width 48 height 14
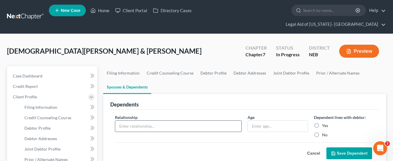
click at [164, 121] on input "text" at bounding box center [178, 126] width 126 height 11
click at [167, 121] on input "text" at bounding box center [178, 126] width 126 height 11
type input "Daughter"
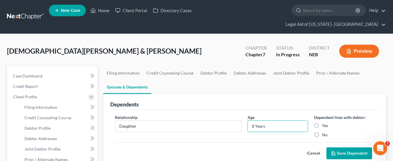
type input "8 Years"
click at [322, 123] on label "Yes" at bounding box center [325, 126] width 6 height 6
click at [324, 123] on input "Yes" at bounding box center [326, 125] width 4 height 4
radio input "true"
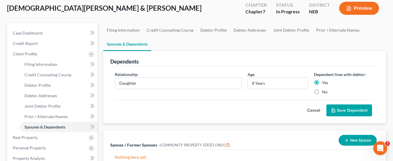
scroll to position [29, 0]
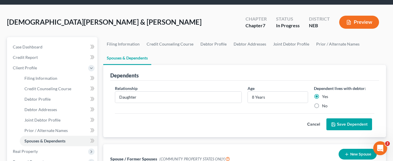
click at [357, 119] on button "Save Dependent" at bounding box center [349, 125] width 46 height 12
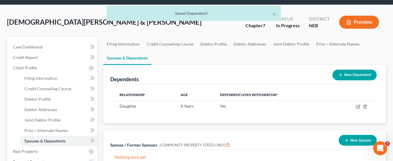
click at [361, 70] on button "New Dependent" at bounding box center [354, 75] width 44 height 11
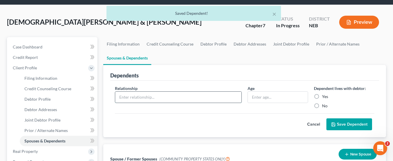
click at [194, 92] on input "text" at bounding box center [178, 97] width 126 height 11
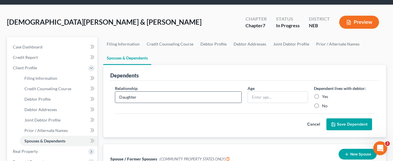
type input "Daughter"
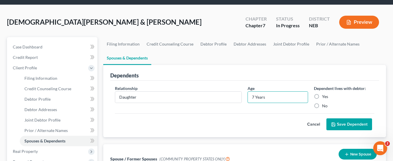
type input "7 Years"
click at [322, 94] on label "Yes" at bounding box center [325, 97] width 6 height 6
click at [324, 94] on input "Yes" at bounding box center [326, 96] width 4 height 4
radio input "true"
click at [349, 119] on button "Save Dependent" at bounding box center [349, 125] width 46 height 12
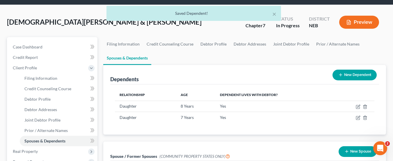
click at [354, 70] on button "New Dependent" at bounding box center [354, 75] width 44 height 11
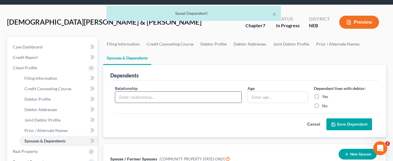
click at [198, 92] on input "text" at bounding box center [178, 97] width 126 height 11
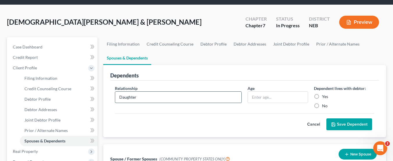
type input "Daughter"
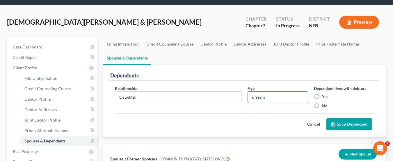
type input "6 Years"
click at [322, 94] on label "Yes" at bounding box center [325, 97] width 6 height 6
click at [324, 94] on input "Yes" at bounding box center [326, 96] width 4 height 4
radio input "true"
click at [354, 119] on button "Save Dependent" at bounding box center [349, 125] width 46 height 12
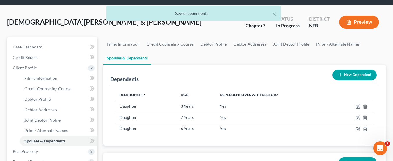
click at [345, 70] on button "New Dependent" at bounding box center [354, 75] width 44 height 11
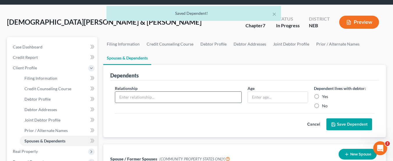
click at [161, 92] on input "text" at bounding box center [178, 97] width 126 height 11
type input "Son"
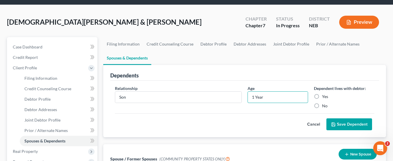
type input "1 Year"
click at [322, 94] on label "Yes" at bounding box center [325, 97] width 6 height 6
click at [324, 94] on input "Yes" at bounding box center [326, 96] width 4 height 4
radio input "true"
click at [356, 119] on button "Save Dependent" at bounding box center [349, 125] width 46 height 12
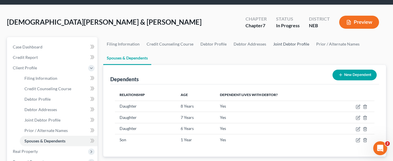
click at [292, 37] on link "Joint Debtor Profile" at bounding box center [291, 44] width 43 height 14
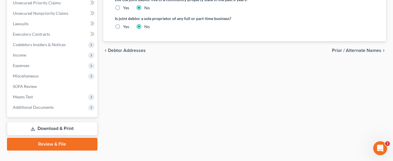
scroll to position [221, 0]
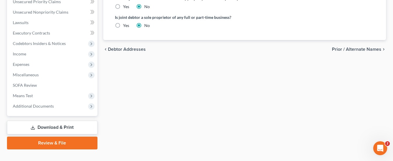
click at [359, 47] on span "Prior / Alternate Names" at bounding box center [356, 49] width 49 height 5
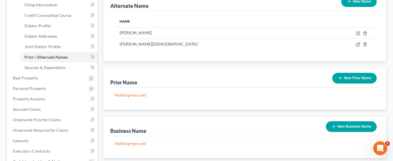
scroll to position [116, 0]
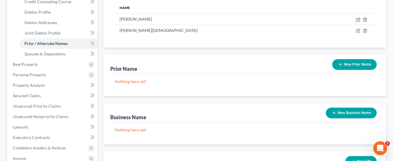
click at [355, 59] on button "New Prior Name" at bounding box center [354, 64] width 44 height 11
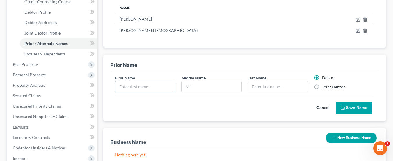
click at [158, 81] on input "text" at bounding box center [145, 86] width 60 height 11
type input "[PERSON_NAME]"
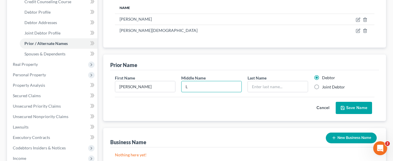
type input "L"
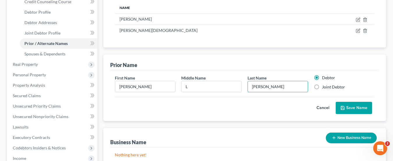
type input "[PERSON_NAME]"
click at [322, 84] on label "Joint Debtor" at bounding box center [333, 87] width 23 height 6
click at [324, 84] on input "Joint Debtor" at bounding box center [326, 86] width 4 height 4
radio input "true"
radio input "false"
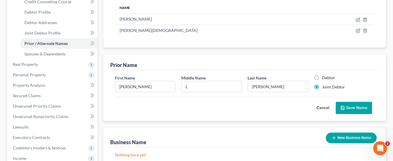
click at [359, 102] on button "Save Name" at bounding box center [354, 108] width 36 height 12
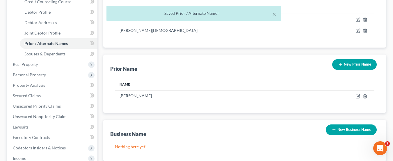
click at [351, 59] on button "New Prior Name" at bounding box center [354, 64] width 44 height 11
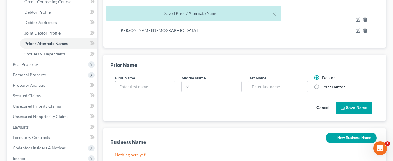
drag, startPoint x: 154, startPoint y: 78, endPoint x: 147, endPoint y: 74, distance: 7.7
click at [149, 81] on input "text" at bounding box center [145, 86] width 60 height 11
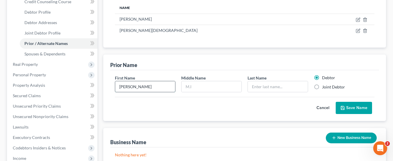
type input "[PERSON_NAME]"
type input "W"
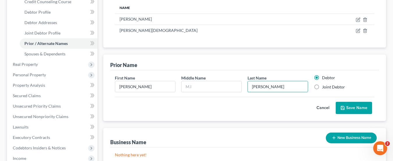
type input "[PERSON_NAME]"
click at [322, 84] on label "Joint Debtor" at bounding box center [333, 87] width 23 height 6
click at [324, 84] on input "Joint Debtor" at bounding box center [326, 86] width 4 height 4
radio input "true"
radio input "false"
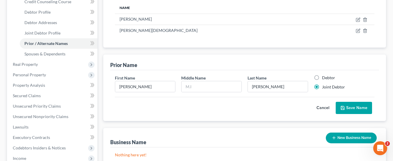
click at [359, 102] on button "Save Name" at bounding box center [354, 108] width 36 height 12
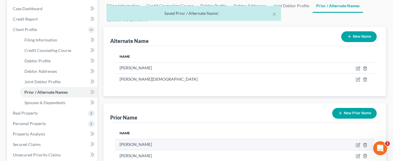
scroll to position [58, 0]
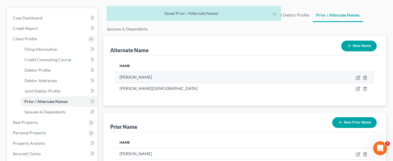
click at [143, 72] on td "[PERSON_NAME]" at bounding box center [217, 77] width 205 height 11
click at [137, 72] on td "[PERSON_NAME]" at bounding box center [217, 77] width 205 height 11
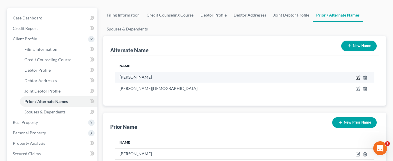
click at [357, 76] on icon at bounding box center [358, 78] width 5 height 5
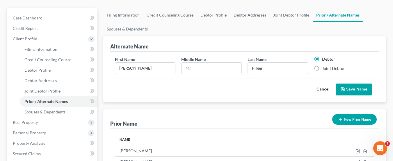
click at [356, 84] on button "Save Name" at bounding box center [354, 90] width 36 height 12
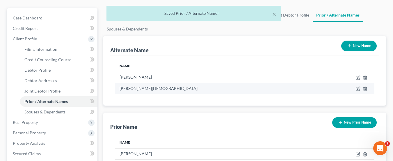
click at [133, 83] on td "[PERSON_NAME][DEMOGRAPHIC_DATA]" at bounding box center [217, 88] width 205 height 11
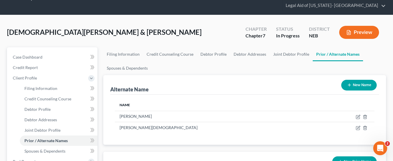
scroll to position [29, 0]
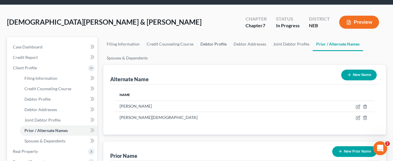
click at [215, 37] on link "Debtor Profile" at bounding box center [213, 44] width 33 height 14
select select "1"
select select "5"
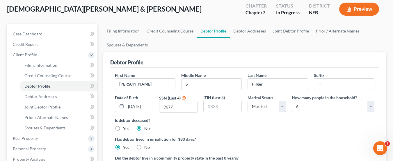
scroll to position [29, 0]
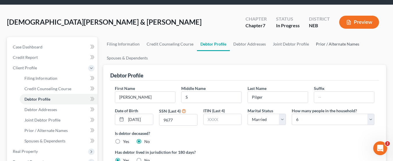
click at [329, 37] on link "Prior / Alternate Names" at bounding box center [337, 44] width 50 height 14
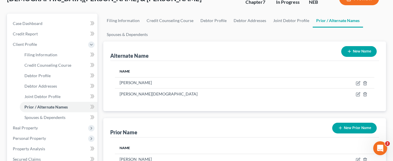
scroll to position [58, 0]
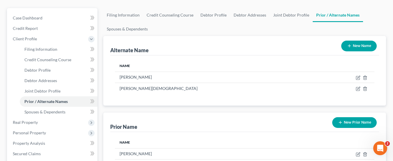
click at [358, 41] on button "New Name" at bounding box center [358, 46] width 35 height 11
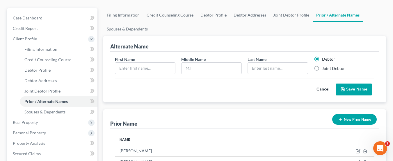
click at [322, 66] on label "Joint Debtor" at bounding box center [333, 69] width 23 height 6
click at [324, 66] on input "Joint Debtor" at bounding box center [326, 68] width 4 height 4
radio input "true"
radio input "false"
click at [146, 63] on input "text" at bounding box center [145, 68] width 60 height 11
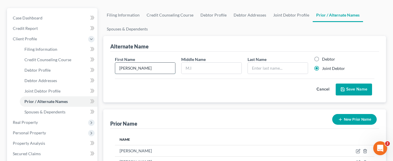
type input "[PERSON_NAME]"
type input "Pilger"
drag, startPoint x: 349, startPoint y: 80, endPoint x: 305, endPoint y: 84, distance: 44.4
click at [349, 84] on button "Save Name" at bounding box center [354, 90] width 36 height 12
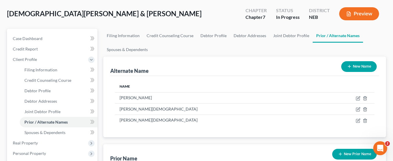
scroll to position [0, 0]
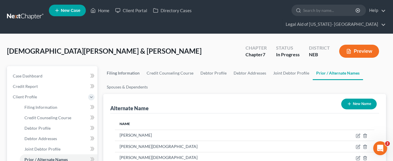
drag, startPoint x: 136, startPoint y: 63, endPoint x: 222, endPoint y: 72, distance: 86.6
click at [136, 66] on link "Filing Information" at bounding box center [123, 73] width 40 height 14
select select "1"
select select "0"
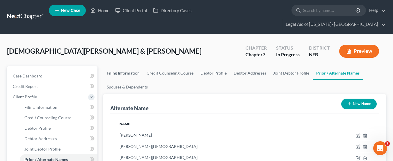
select select "48"
select select "1"
select select "30"
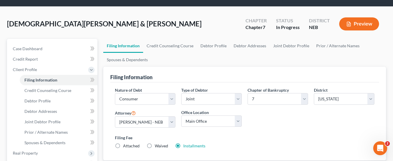
scroll to position [27, 0]
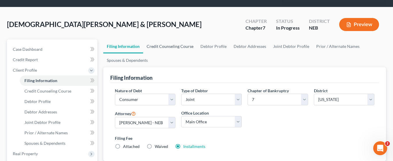
click at [161, 40] on link "Credit Counseling Course" at bounding box center [170, 47] width 54 height 14
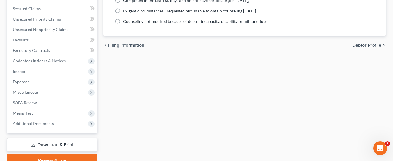
scroll to position [58, 0]
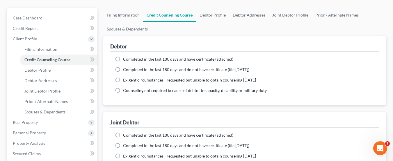
drag, startPoint x: 117, startPoint y: 48, endPoint x: 187, endPoint y: 49, distance: 69.2
click at [123, 56] on label "Completed in the last 180 days and have certificate (attached)" at bounding box center [178, 59] width 110 height 6
click at [125, 56] on input "Completed in the last 180 days and have certificate (attached)" at bounding box center [127, 58] width 4 height 4
radio input "true"
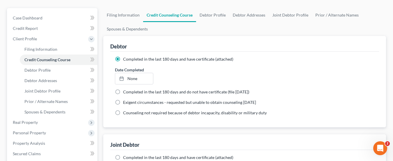
click at [123, 89] on label "Completed in the last 180 days and do not have certificate (file [DATE])" at bounding box center [186, 92] width 126 height 6
click at [125, 89] on input "Completed in the last 180 days and do not have certificate (file [DATE])" at bounding box center [127, 91] width 4 height 4
radio input "true"
radio input "false"
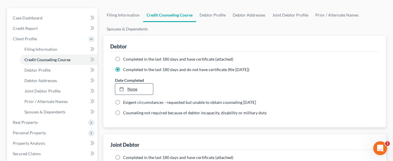
type input "[DATE]"
click at [132, 84] on link "[DATE]" at bounding box center [134, 89] width 38 height 11
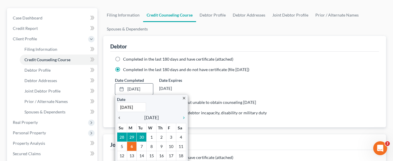
click at [117, 116] on icon "chevron_left" at bounding box center [121, 118] width 8 height 5
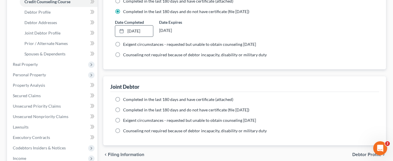
scroll to position [145, 0]
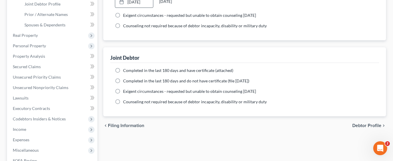
click at [123, 68] on label "Completed in the last 180 days and have certificate (attached)" at bounding box center [178, 71] width 110 height 6
click at [125, 68] on input "Completed in the last 180 days and have certificate (attached)" at bounding box center [127, 70] width 4 height 4
radio input "true"
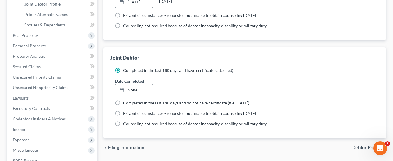
type input "[DATE]"
click at [129, 85] on link "None" at bounding box center [134, 90] width 38 height 11
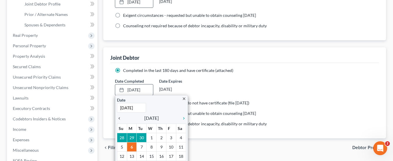
click at [120, 116] on icon "chevron_left" at bounding box center [121, 118] width 8 height 5
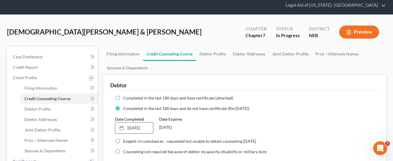
scroll to position [17, 0]
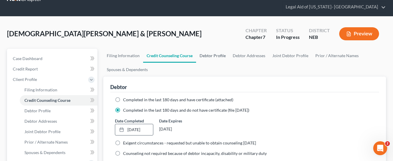
click at [211, 49] on link "Debtor Profile" at bounding box center [212, 56] width 33 height 14
select select "1"
select select "5"
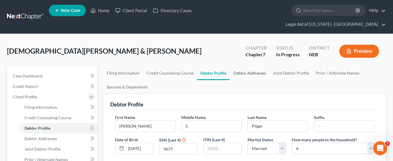
click at [252, 66] on link "Debtor Addresses" at bounding box center [250, 73] width 40 height 14
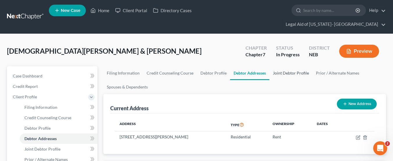
click at [292, 66] on link "Joint Debtor Profile" at bounding box center [290, 73] width 43 height 14
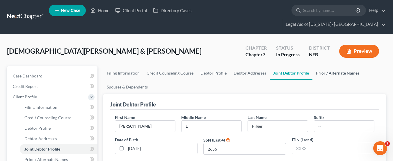
click at [336, 66] on link "Prior / Alternate Names" at bounding box center [337, 73] width 50 height 14
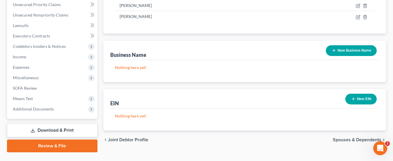
scroll to position [221, 0]
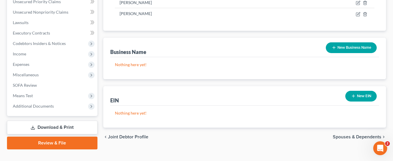
click at [367, 135] on span "Spouses & Dependents" at bounding box center [357, 137] width 49 height 5
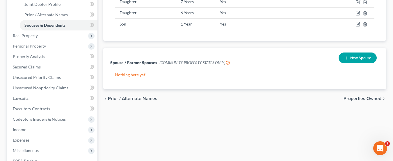
scroll to position [145, 0]
click at [358, 96] on span "Properties Owned" at bounding box center [362, 98] width 38 height 5
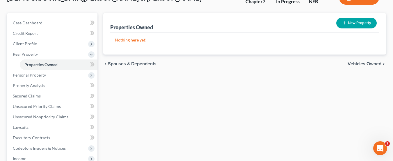
scroll to position [58, 0]
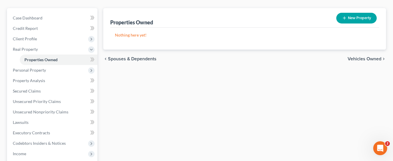
click at [364, 57] on span "Vehicles Owned" at bounding box center [365, 59] width 34 height 5
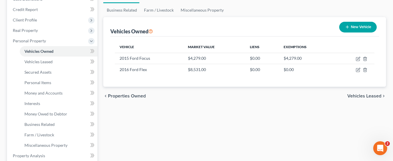
scroll to position [87, 0]
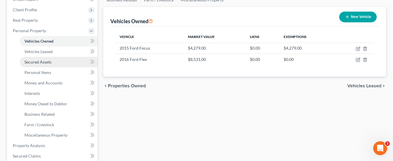
click at [48, 60] on span "Secured Assets" at bounding box center [37, 62] width 27 height 5
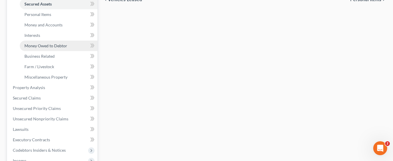
scroll to position [175, 0]
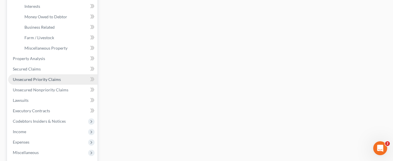
click at [61, 74] on link "Unsecured Priority Claims" at bounding box center [52, 79] width 89 height 10
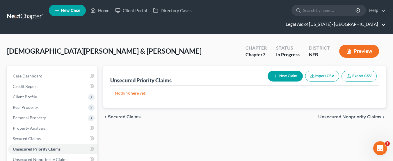
click at [375, 19] on link "Legal Aid of [US_STATE]- [GEOGRAPHIC_DATA]" at bounding box center [334, 24] width 103 height 10
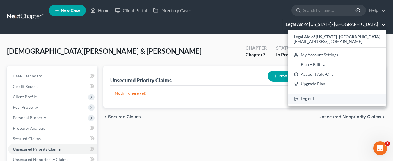
drag, startPoint x: 341, startPoint y: 88, endPoint x: 315, endPoint y: 65, distance: 34.6
click at [341, 94] on link "Log out" at bounding box center [336, 99] width 97 height 10
